Goal: Task Accomplishment & Management: Manage account settings

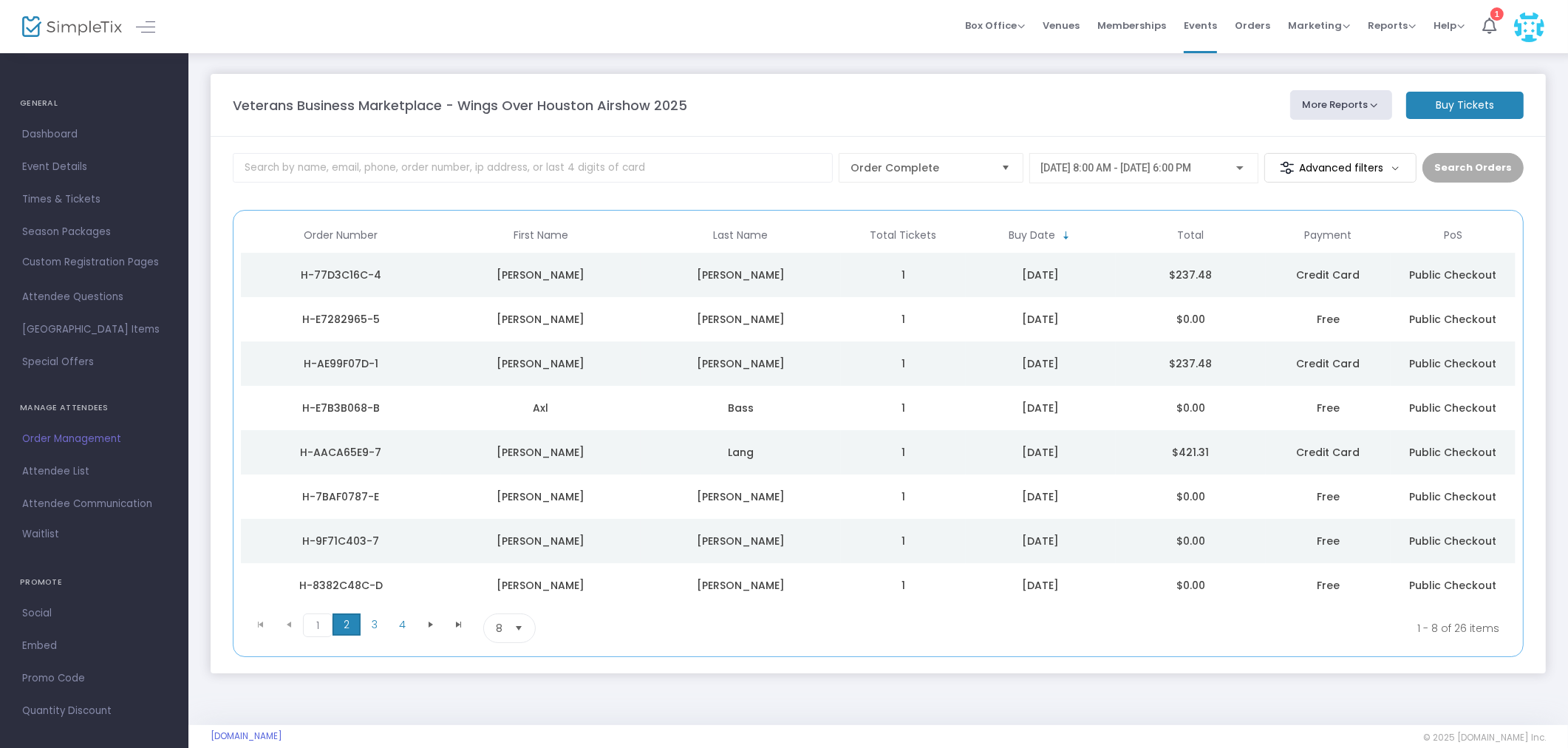
click at [346, 628] on span "2" at bounding box center [346, 625] width 28 height 23
click at [380, 629] on span "3" at bounding box center [374, 625] width 28 height 23
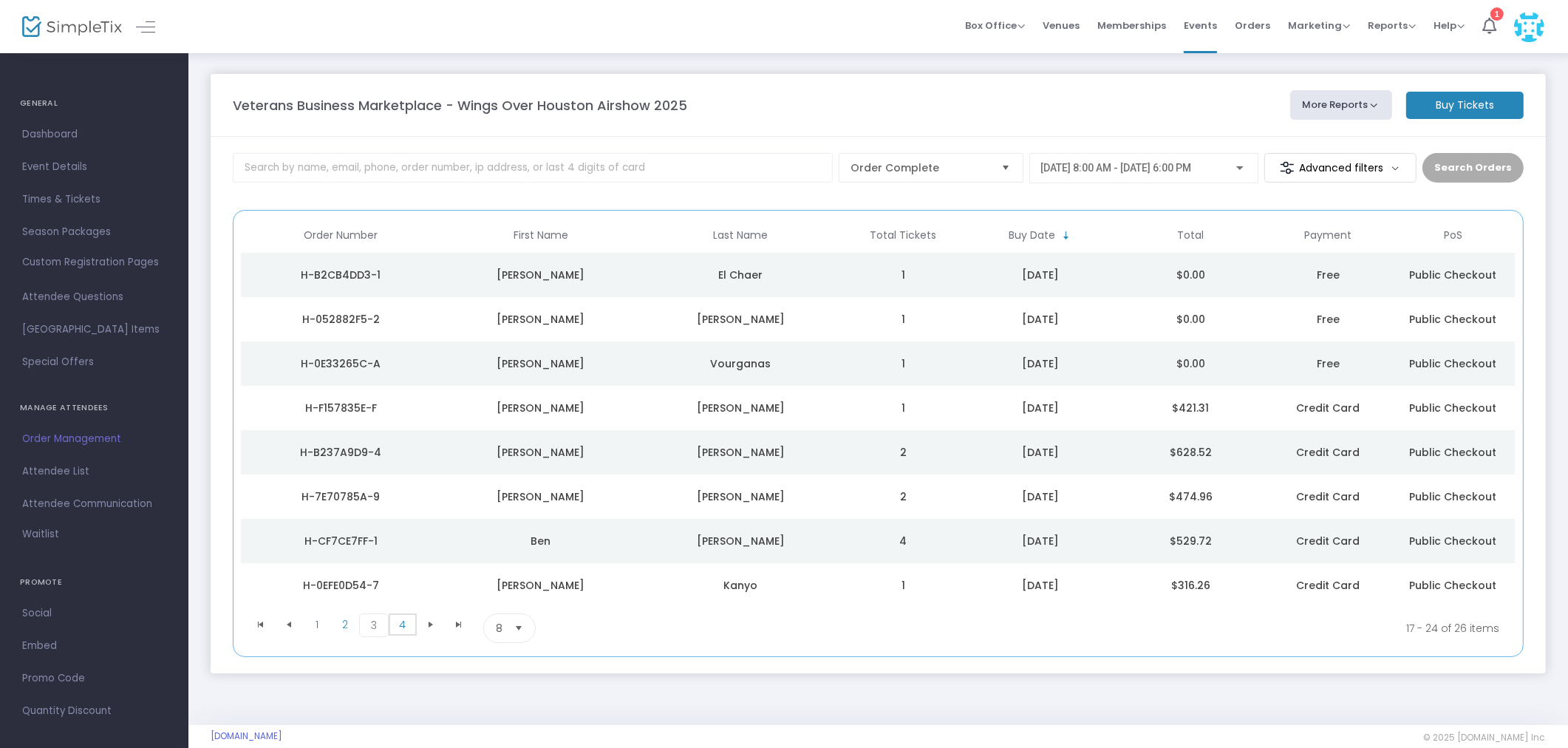
click at [396, 626] on span "4" at bounding box center [402, 625] width 28 height 23
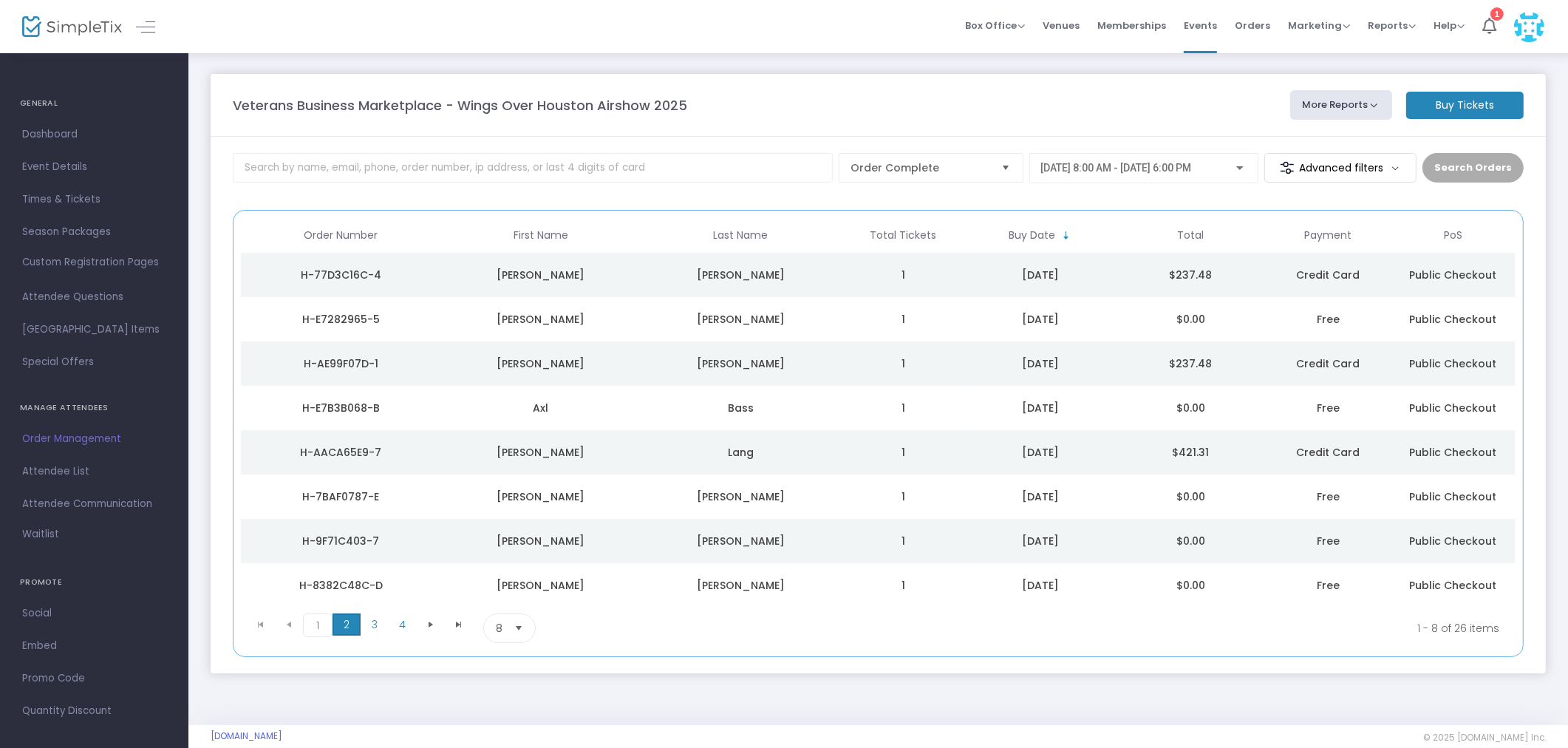
click at [349, 617] on span "2" at bounding box center [346, 625] width 28 height 23
click at [371, 626] on span "3" at bounding box center [374, 625] width 28 height 23
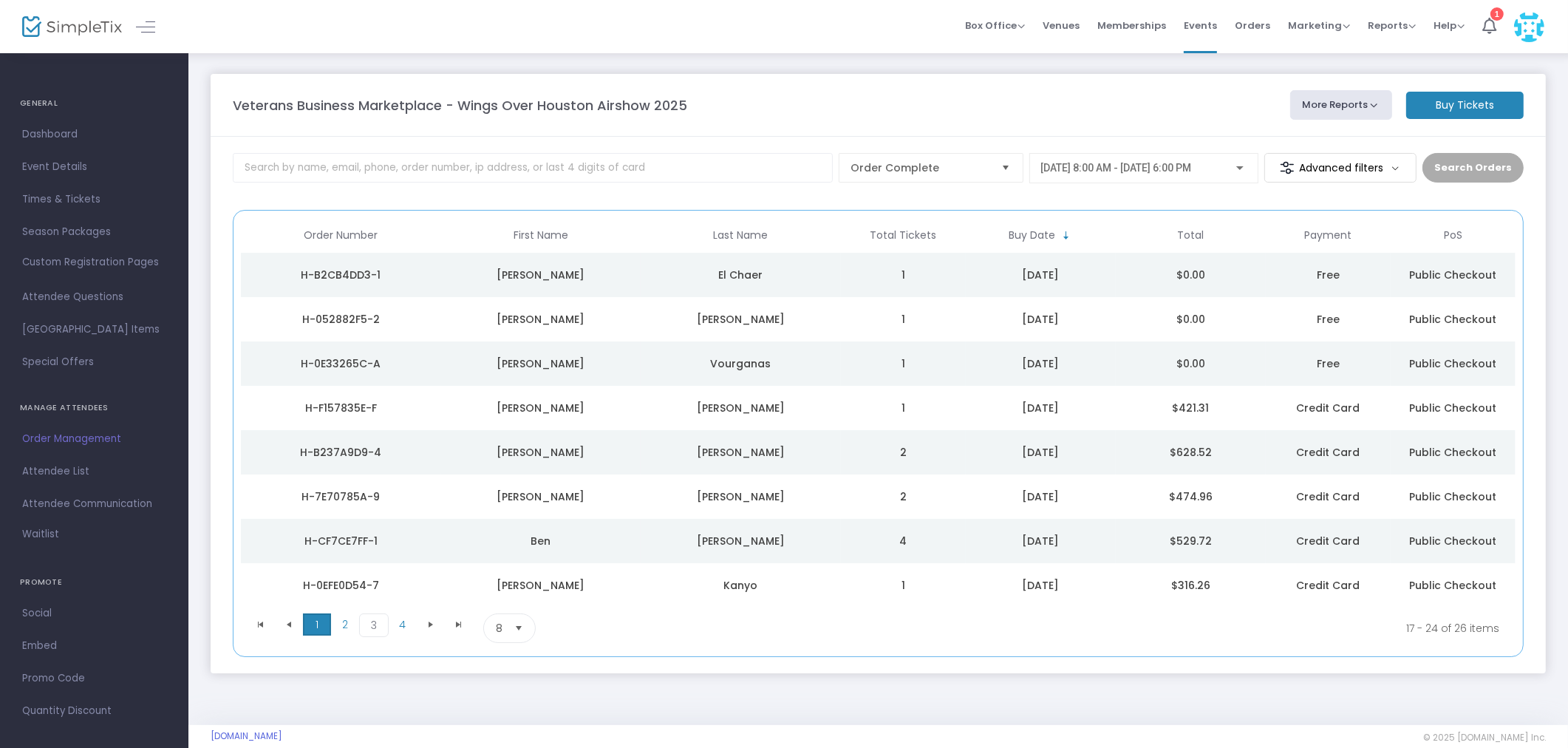
click at [316, 626] on span "1" at bounding box center [316, 625] width 28 height 23
